Goal: Transaction & Acquisition: Purchase product/service

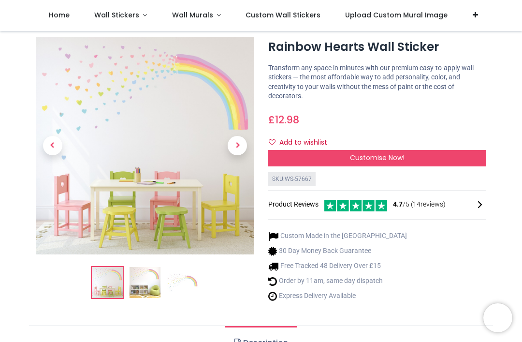
scroll to position [20, 0]
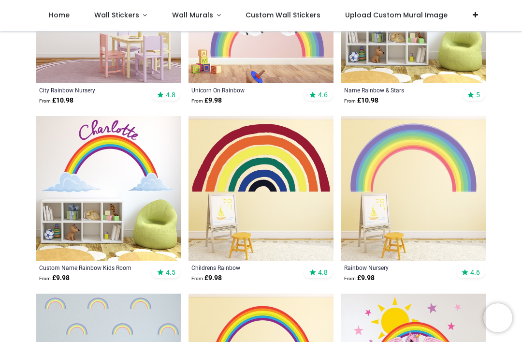
scroll to position [638, 0]
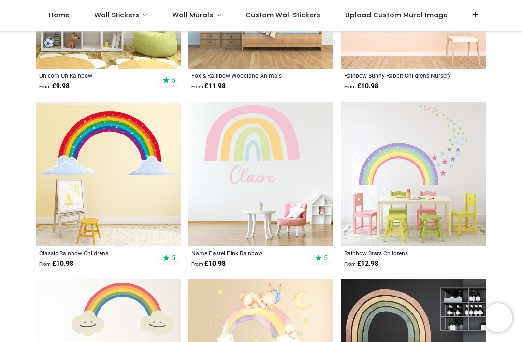
scroll to position [2256, 0]
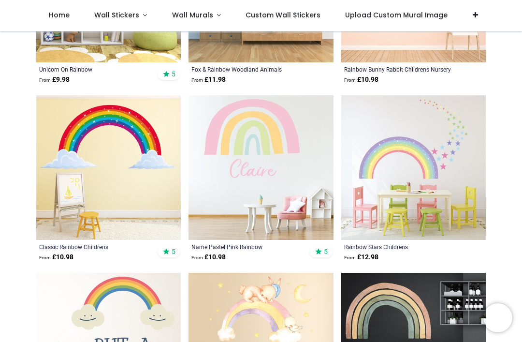
click at [283, 139] on img at bounding box center [260, 167] width 144 height 144
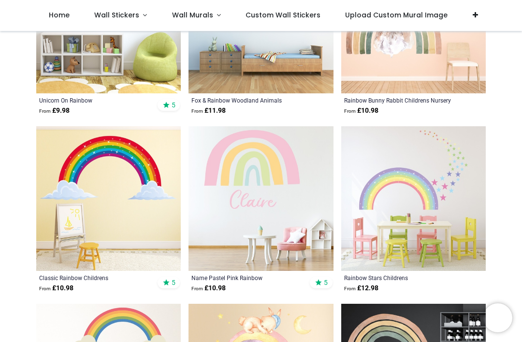
scroll to position [2224, 0]
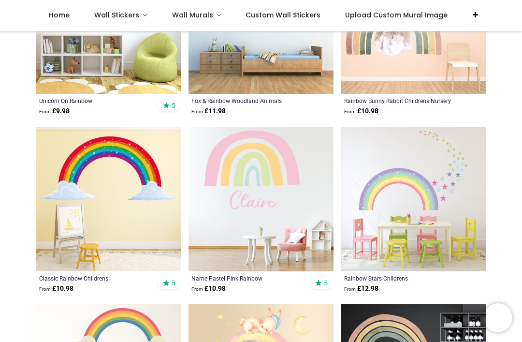
click at [420, 198] on img at bounding box center [413, 199] width 144 height 144
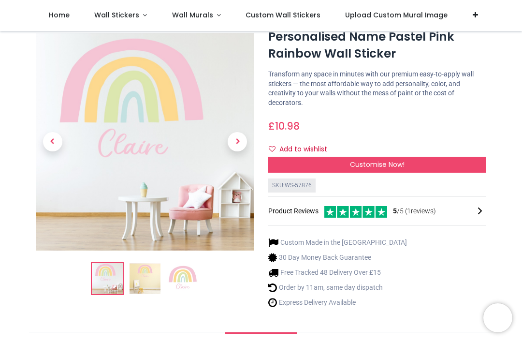
scroll to position [34, 0]
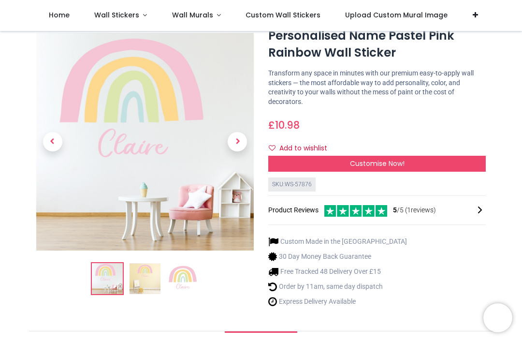
click at [401, 162] on span "Customise Now!" at bounding box center [377, 163] width 55 height 10
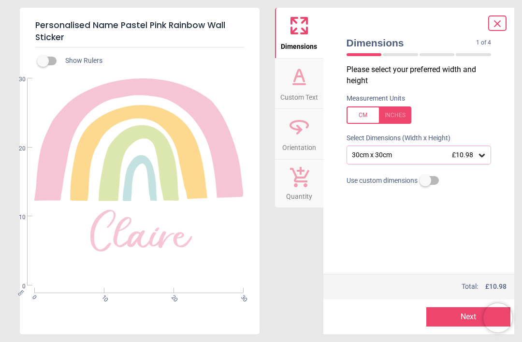
click at [483, 155] on icon at bounding box center [482, 155] width 6 height 3
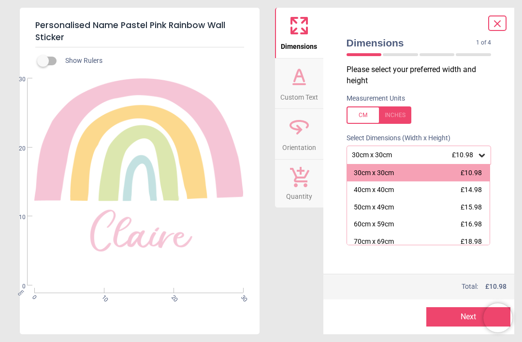
click at [397, 218] on div "60cm x 59cm £16.98" at bounding box center [418, 223] width 143 height 17
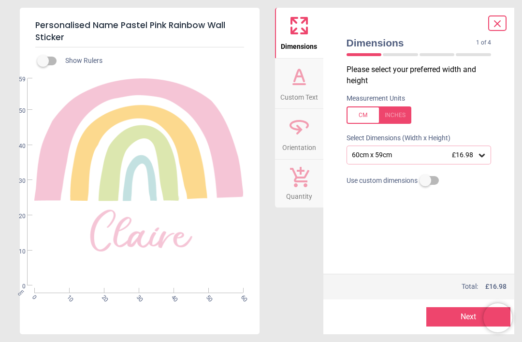
click at [479, 156] on icon at bounding box center [482, 155] width 10 height 10
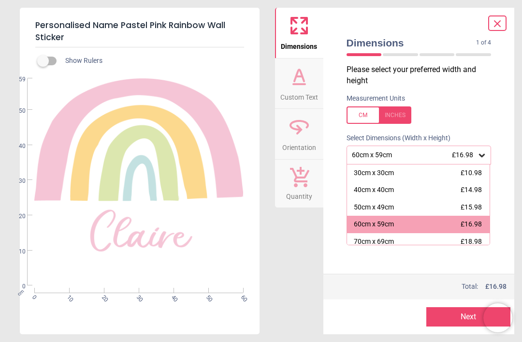
click at [391, 237] on div "70cm x 69cm" at bounding box center [374, 242] width 40 height 10
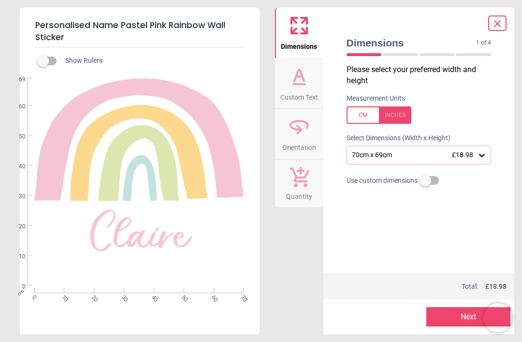
click at [303, 84] on icon at bounding box center [299, 84] width 12 height 0
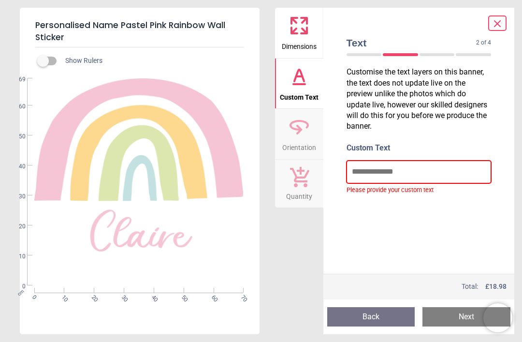
click at [397, 170] on input "text" at bounding box center [418, 171] width 145 height 22
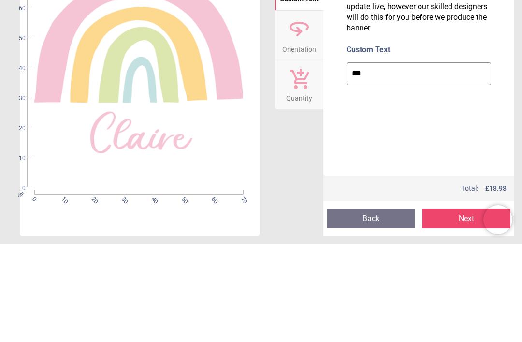
type input "****"
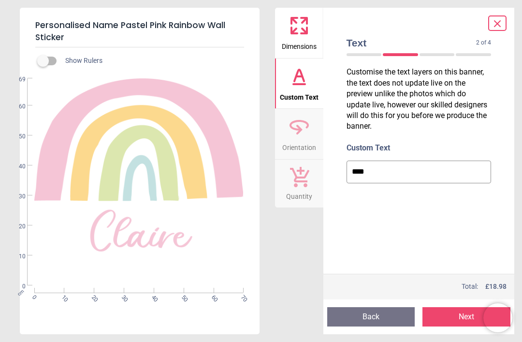
click at [500, 26] on icon at bounding box center [497, 24] width 12 height 12
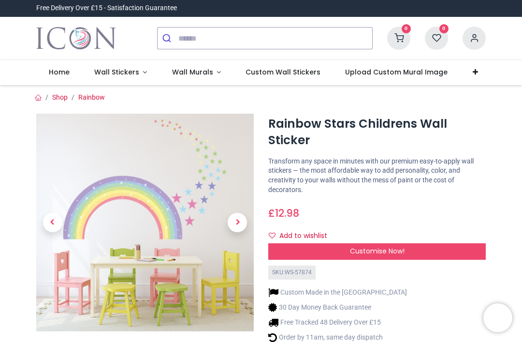
click at [190, 195] on img at bounding box center [144, 222] width 217 height 217
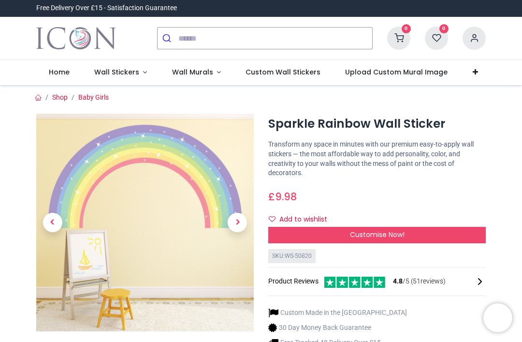
click at [60, 71] on span "Home" at bounding box center [59, 72] width 21 height 10
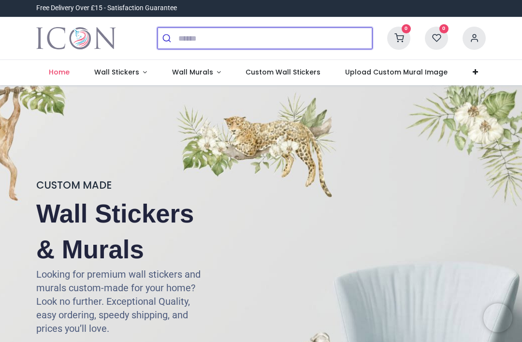
click at [217, 37] on input "search" at bounding box center [275, 38] width 194 height 21
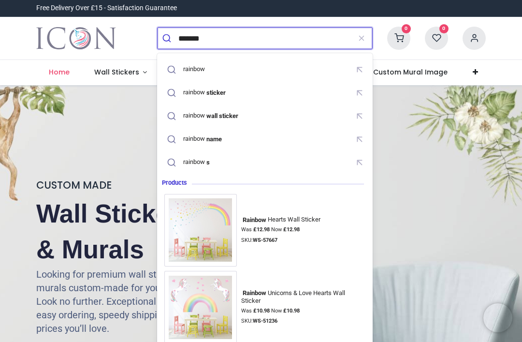
type input "*******"
click at [168, 38] on button "submit" at bounding box center [167, 38] width 21 height 21
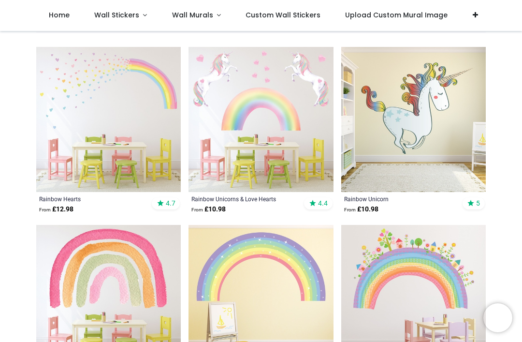
scroll to position [100, 0]
click at [149, 99] on img at bounding box center [108, 119] width 144 height 144
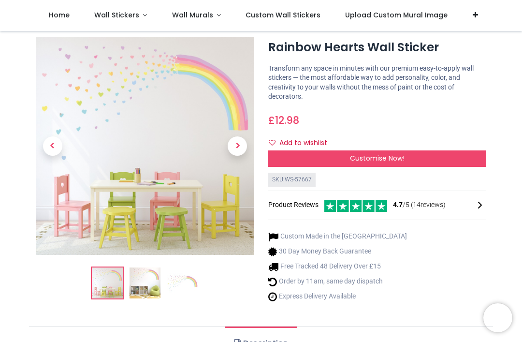
scroll to position [22, 0]
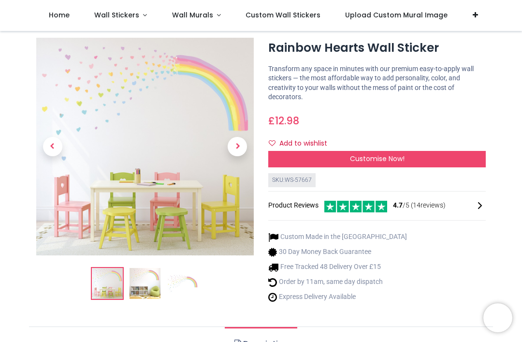
click at [421, 153] on div "Customise Now!" at bounding box center [376, 159] width 217 height 16
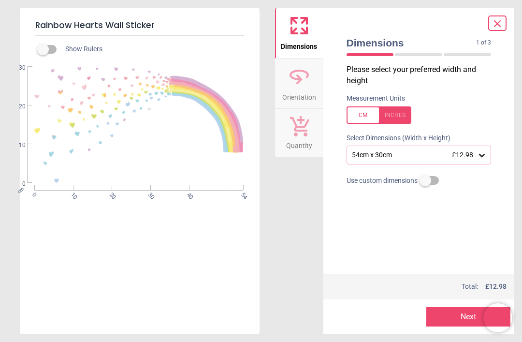
click at [477, 156] on icon at bounding box center [482, 155] width 10 height 10
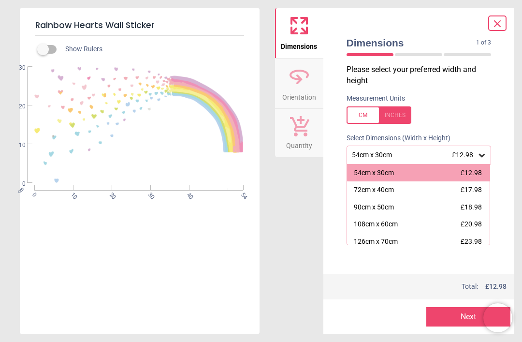
click at [394, 234] on div "126cm x 70cm £23.98" at bounding box center [418, 241] width 143 height 17
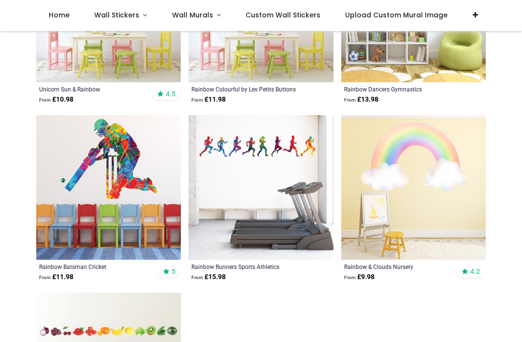
scroll to position [1453, 0]
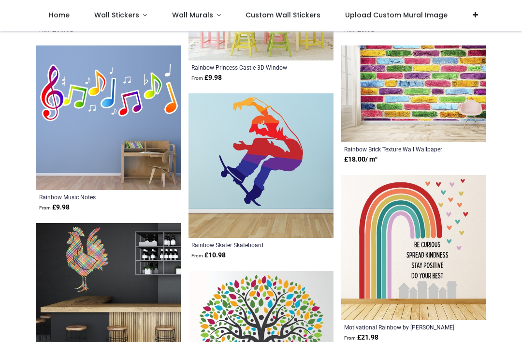
scroll to position [2535, 0]
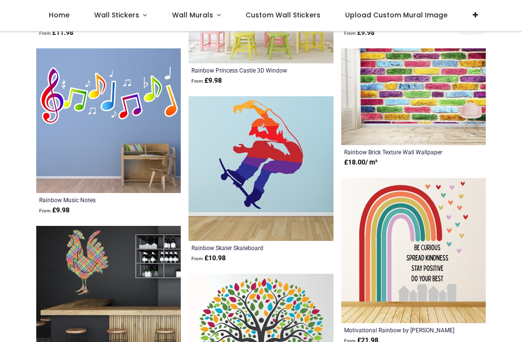
click at [277, 164] on img at bounding box center [260, 168] width 144 height 144
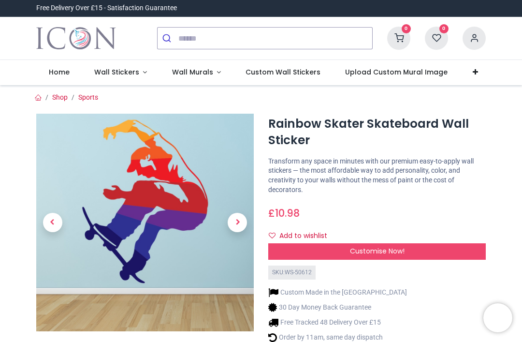
click at [412, 243] on div "Customise Now!" at bounding box center [376, 251] width 217 height 16
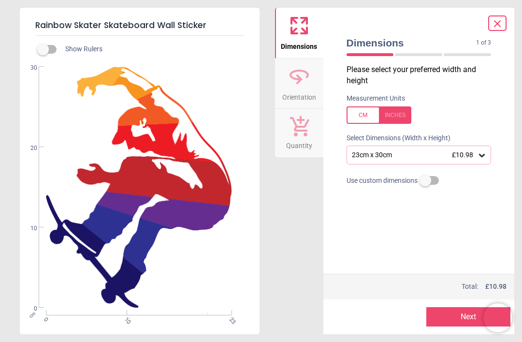
click at [485, 157] on icon at bounding box center [482, 155] width 10 height 10
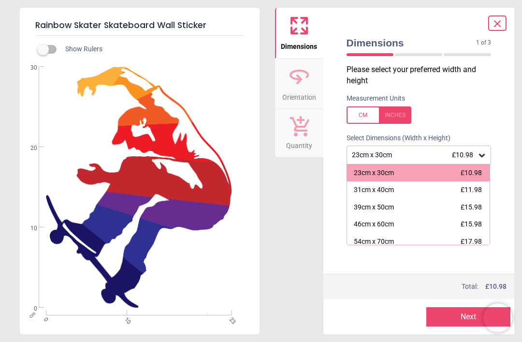
click at [429, 240] on div "54cm x 70cm £17.98" at bounding box center [418, 241] width 143 height 17
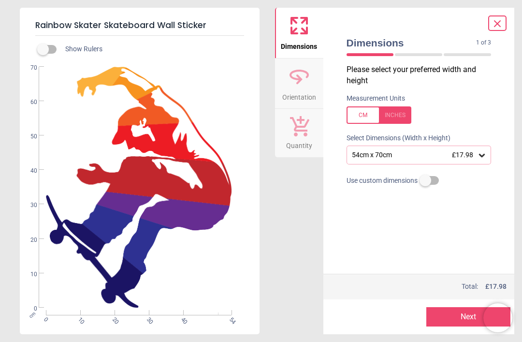
click at [501, 25] on icon at bounding box center [497, 24] width 12 height 12
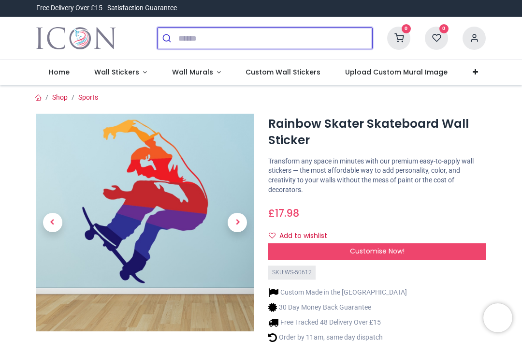
click at [226, 37] on input "search" at bounding box center [275, 38] width 194 height 21
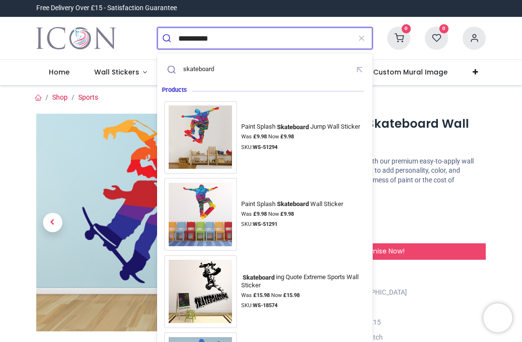
type input "**********"
click at [168, 38] on button "submit" at bounding box center [167, 38] width 21 height 21
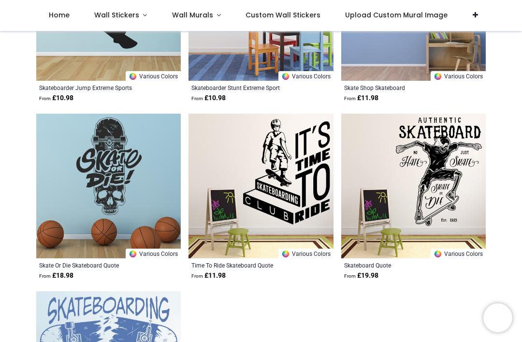
scroll to position [1454, 0]
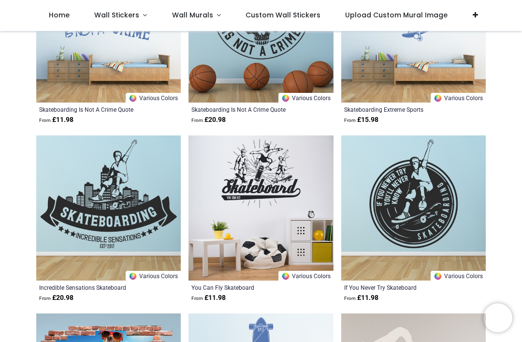
scroll to position [1787, 0]
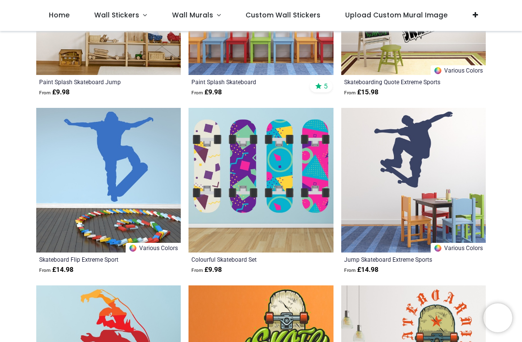
scroll to position [216, 0]
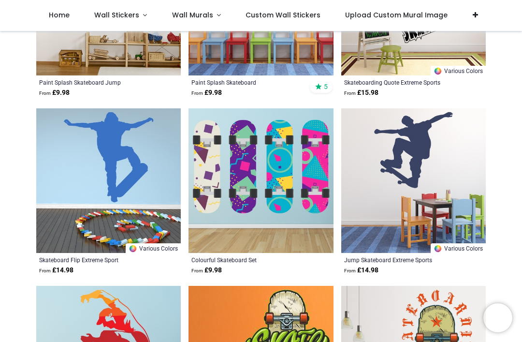
click at [421, 151] on img at bounding box center [413, 180] width 144 height 144
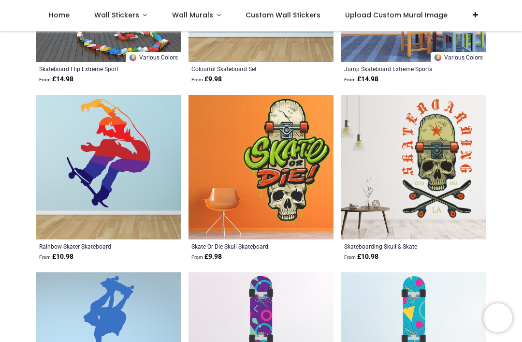
scroll to position [422, 0]
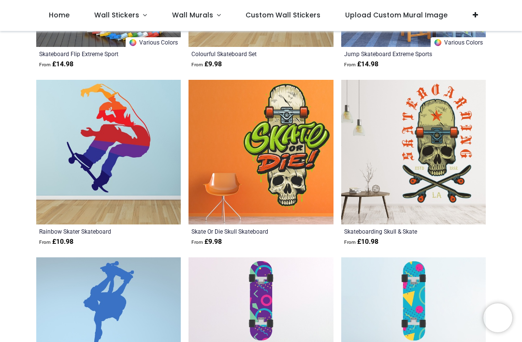
click at [133, 146] on img at bounding box center [108, 152] width 144 height 144
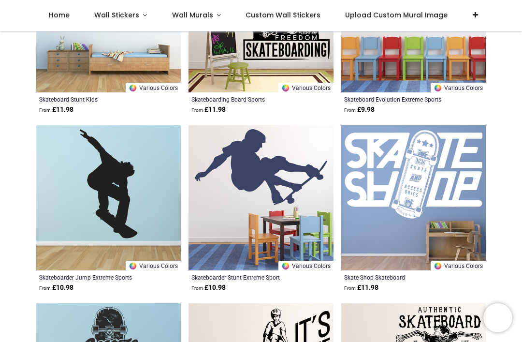
scroll to position [1265, 0]
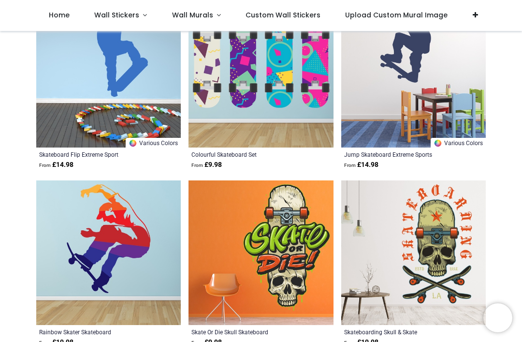
scroll to position [-8, 0]
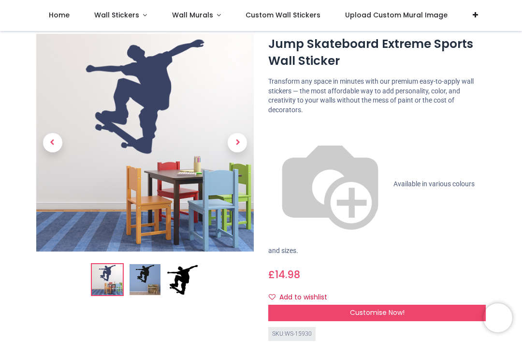
scroll to position [25, 0]
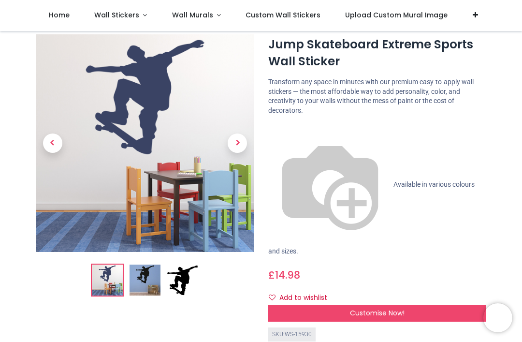
click at [394, 308] on span "Customise Now!" at bounding box center [377, 313] width 55 height 10
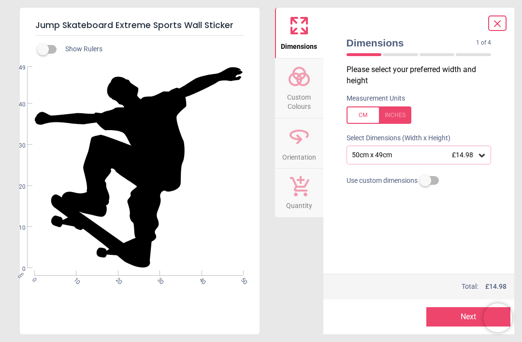
click at [506, 17] on div at bounding box center [497, 22] width 18 height 15
click at [500, 26] on icon at bounding box center [497, 24] width 12 height 12
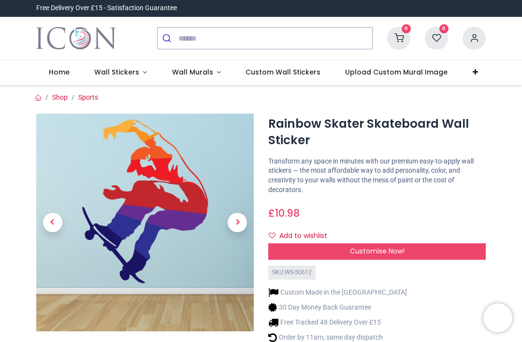
click at [177, 227] on img at bounding box center [144, 222] width 217 height 217
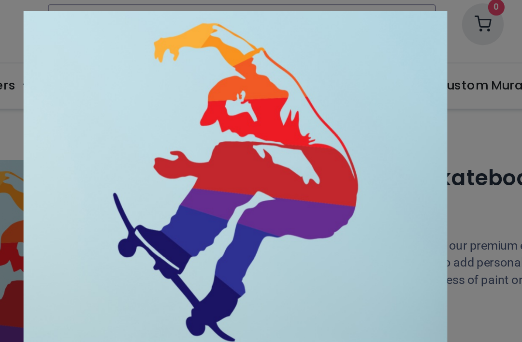
click at [256, 29] on div at bounding box center [261, 171] width 522 height 342
